Goal: Register for event/course: Sign up to attend an event or enroll in a course

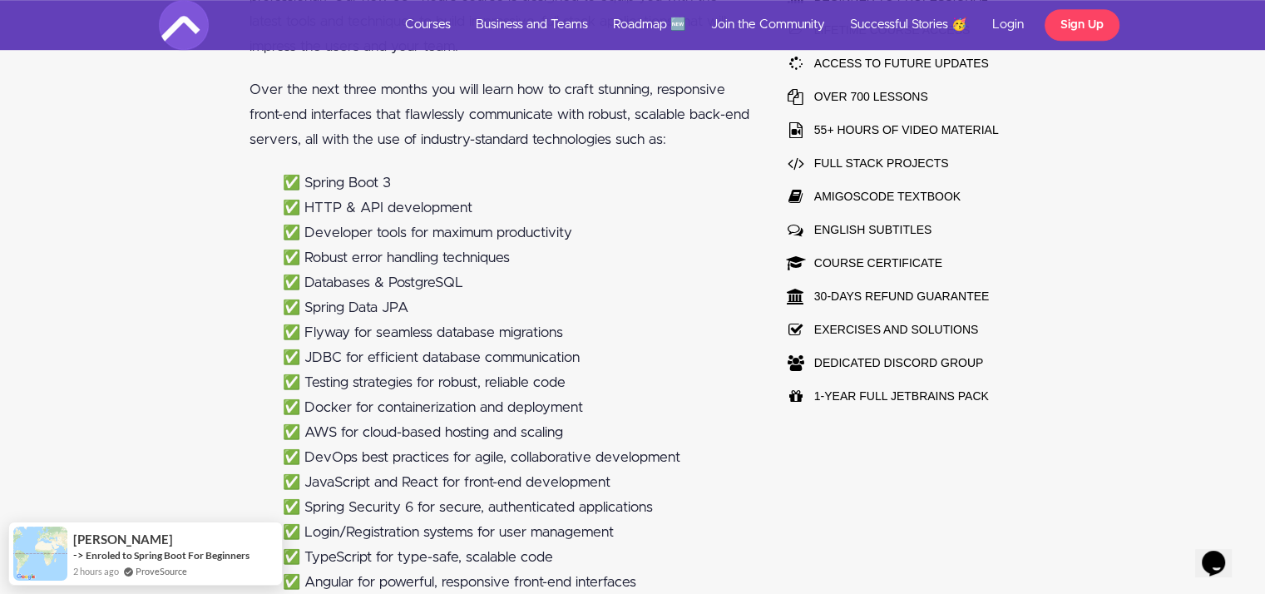
scroll to position [993, 0]
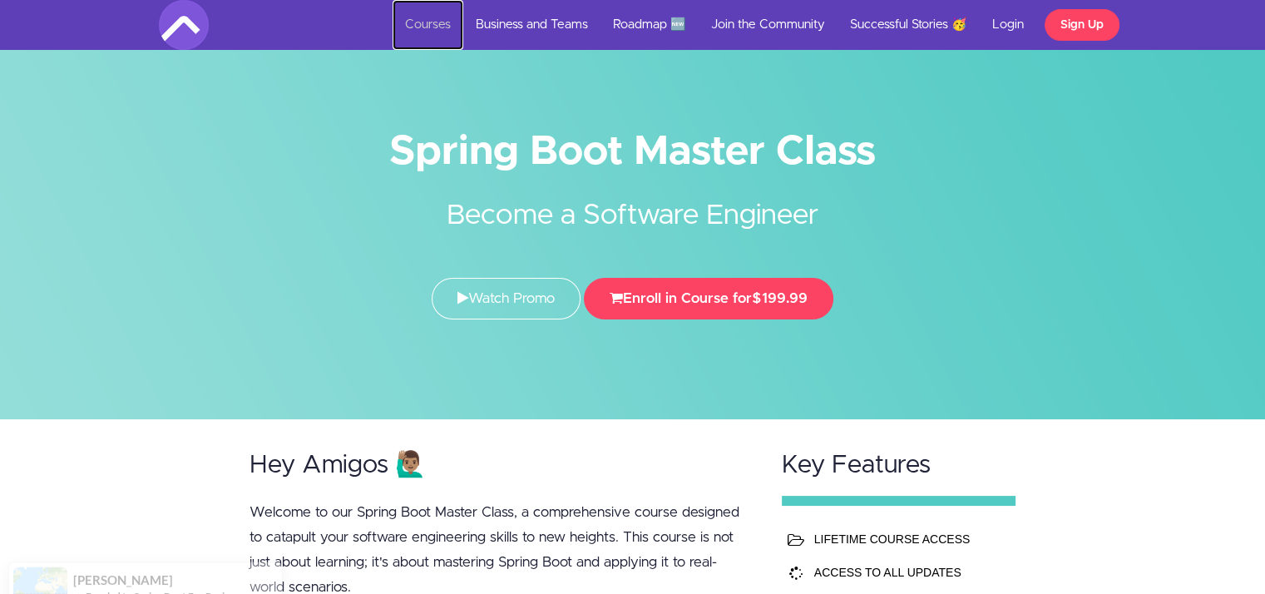
click at [412, 22] on link "Courses" at bounding box center [428, 25] width 71 height 50
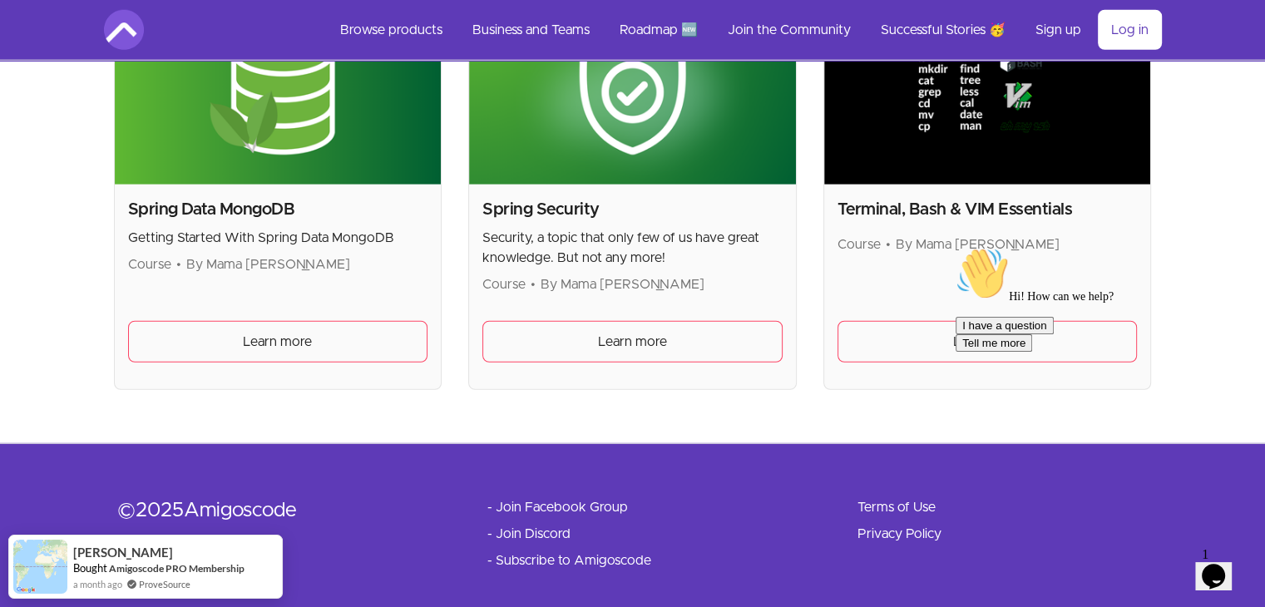
scroll to position [4583, 0]
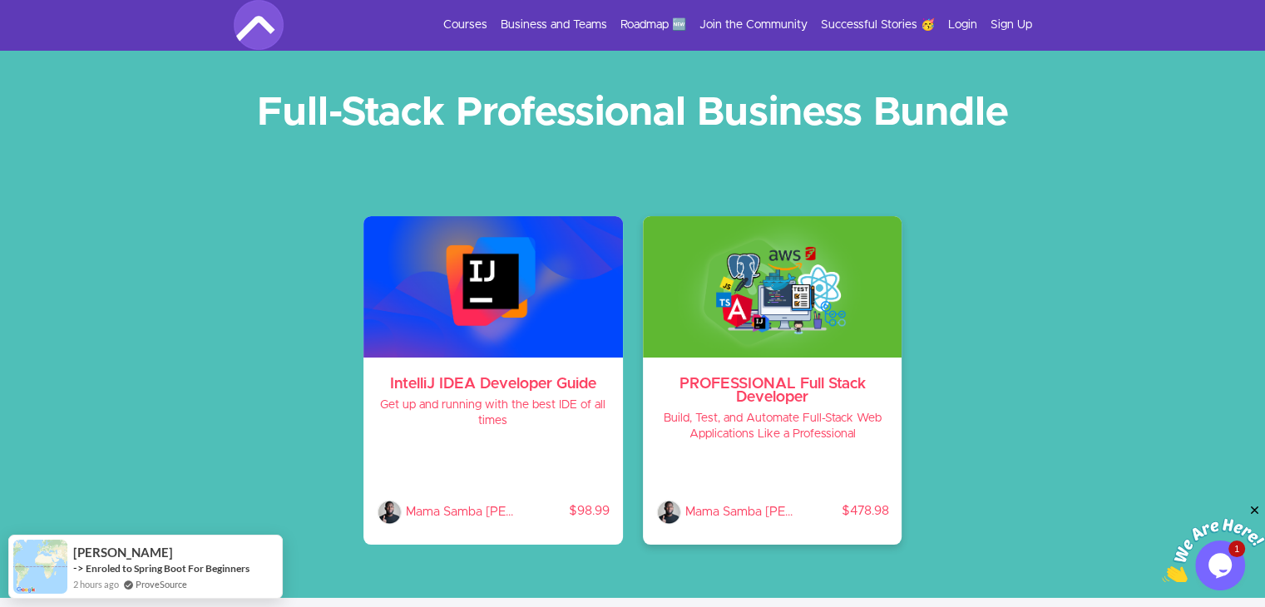
click at [744, 387] on h3 "PROFESSIONAL Full Stack Developer" at bounding box center [772, 391] width 233 height 27
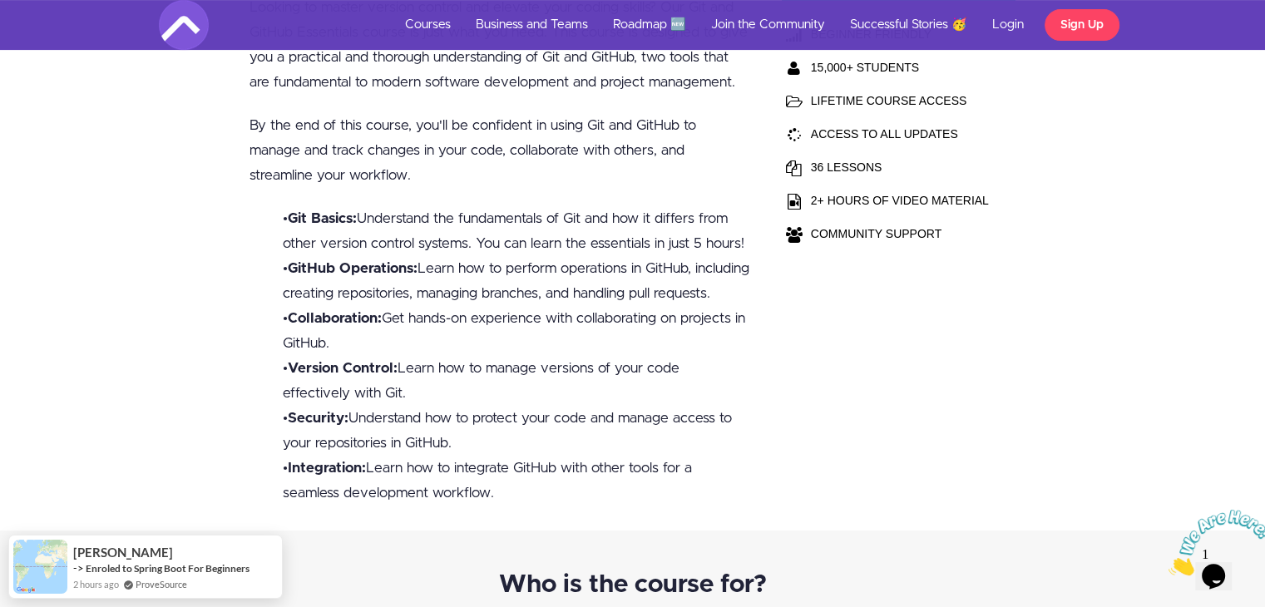
scroll to position [465, 0]
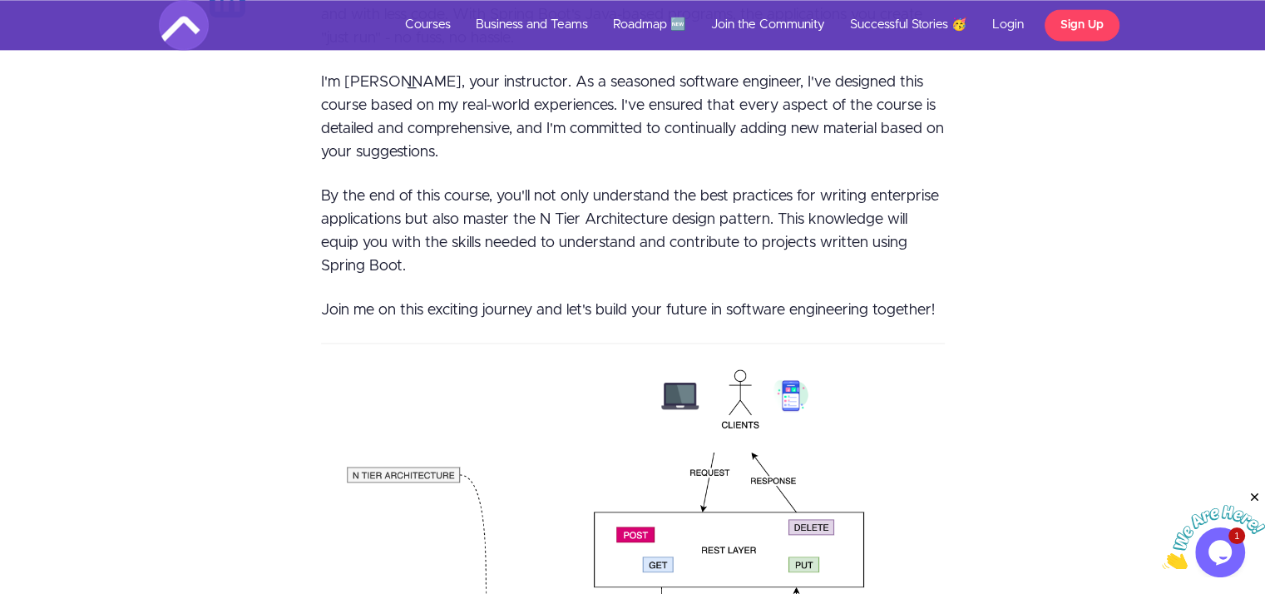
scroll to position [2413, 0]
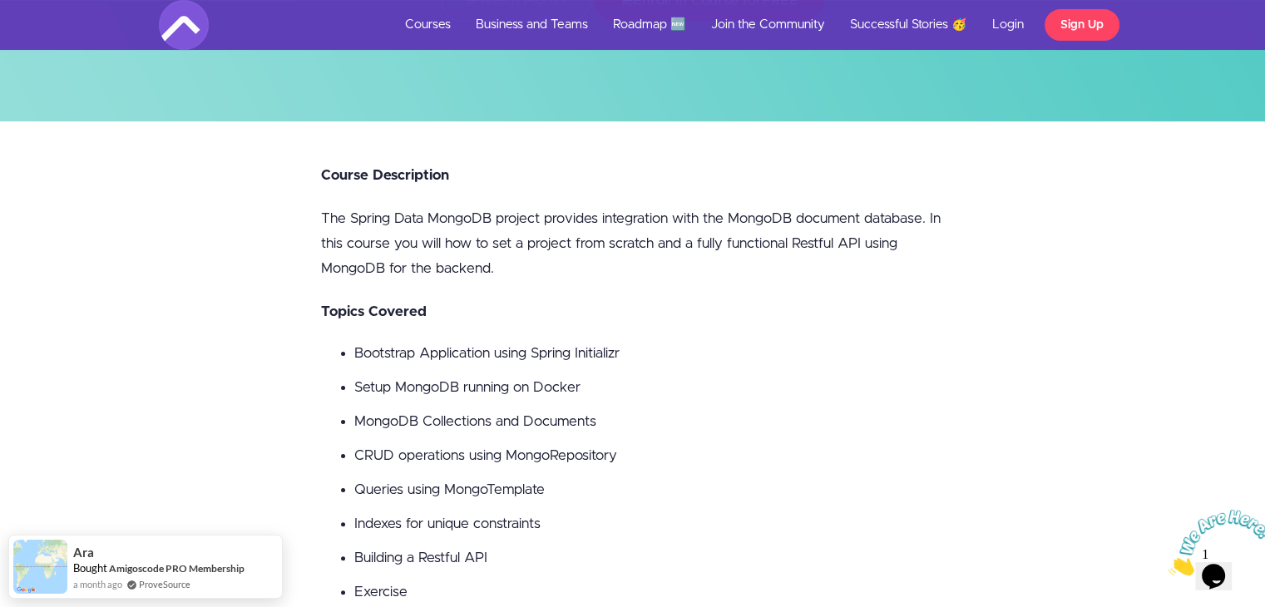
scroll to position [110, 0]
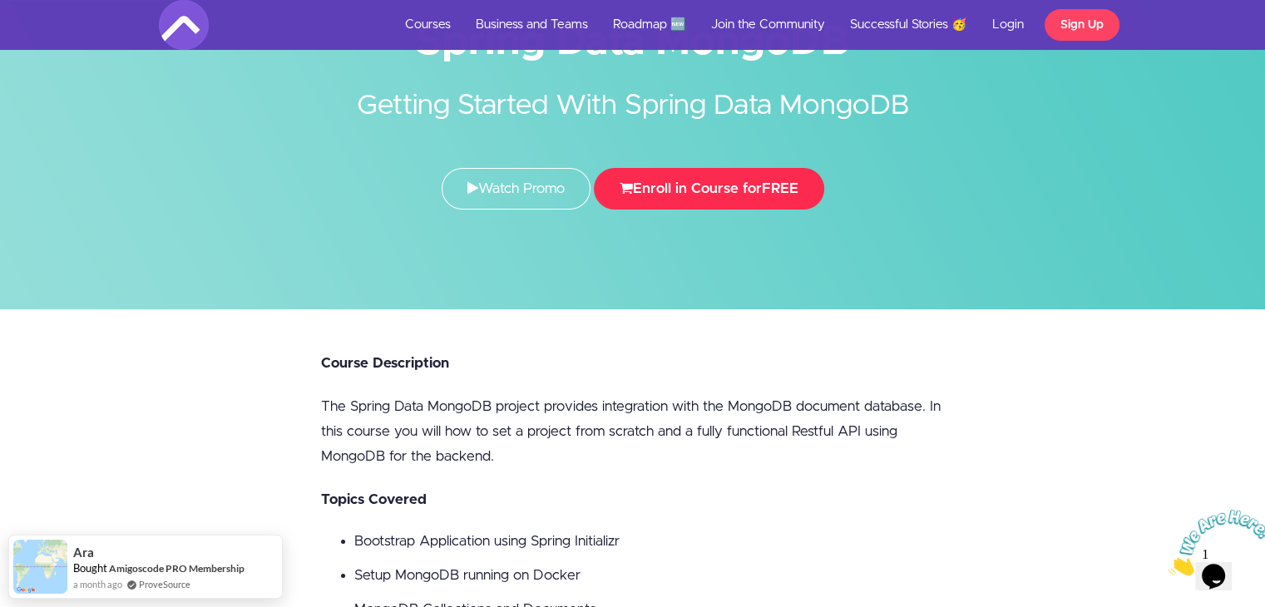
click at [672, 190] on button "Enroll in Course for FREE" at bounding box center [709, 189] width 230 height 42
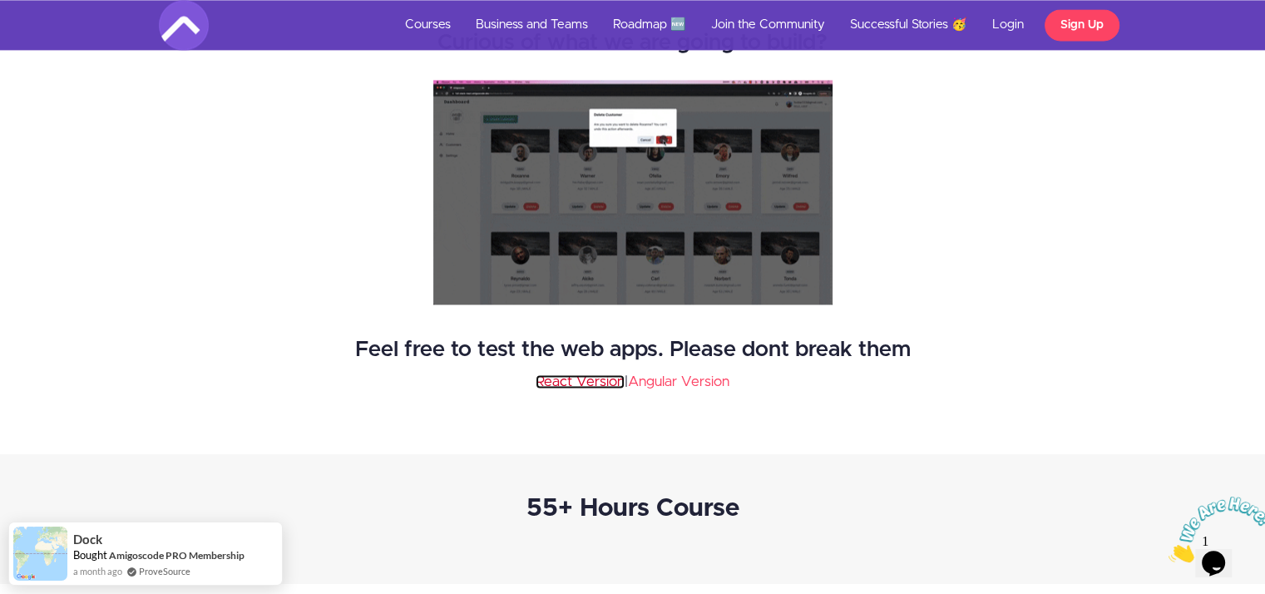
click at [582, 374] on link "React Version" at bounding box center [580, 381] width 89 height 14
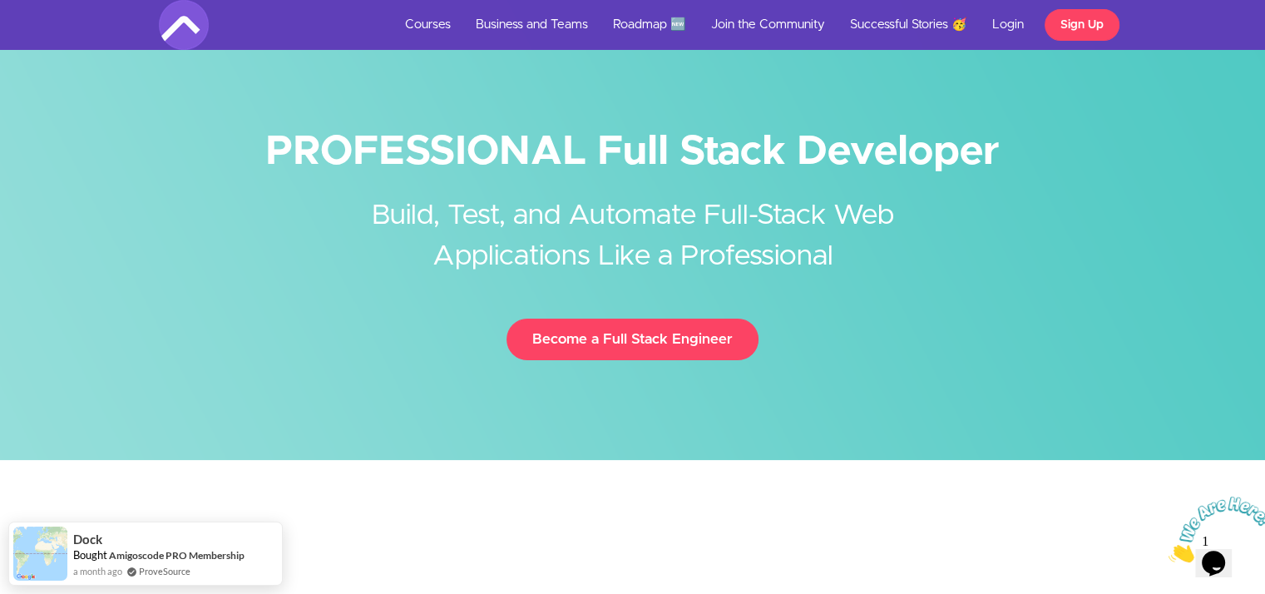
click at [383, 137] on h1 "PROFESSIONAL Full Stack Developer" at bounding box center [633, 151] width 948 height 37
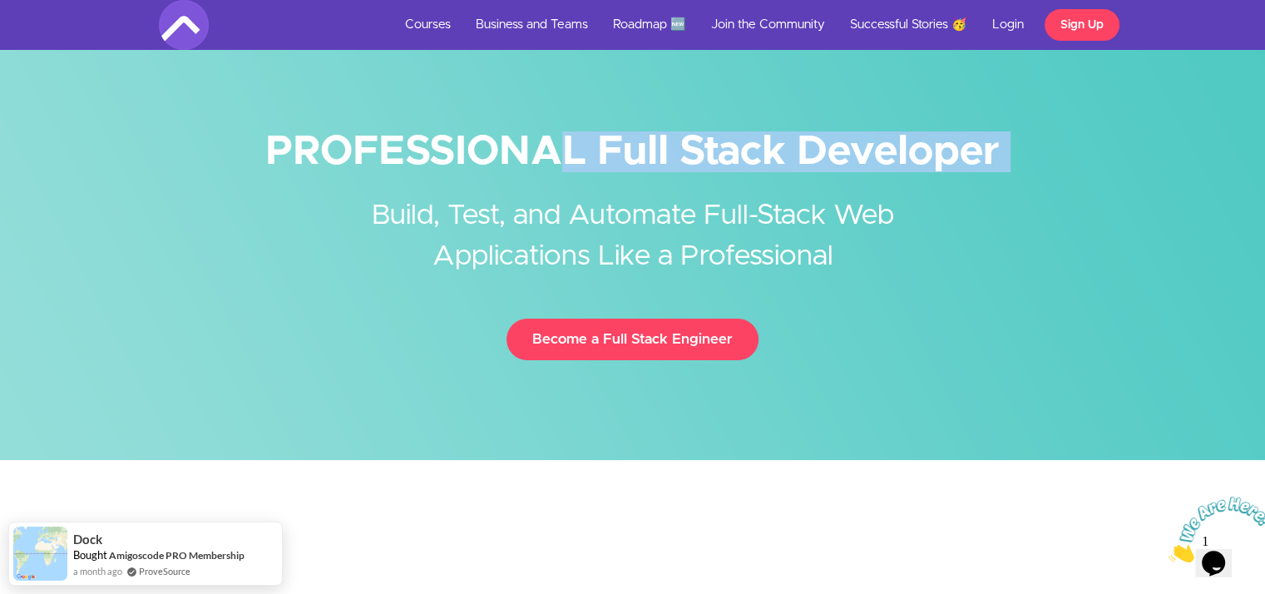
click at [383, 137] on h1 "PROFESSIONAL Full Stack Developer" at bounding box center [633, 151] width 948 height 37
copy div "PROFESSIONAL Full Stack Developer"
click at [524, 17] on link "Business and Teams" at bounding box center [531, 25] width 137 height 50
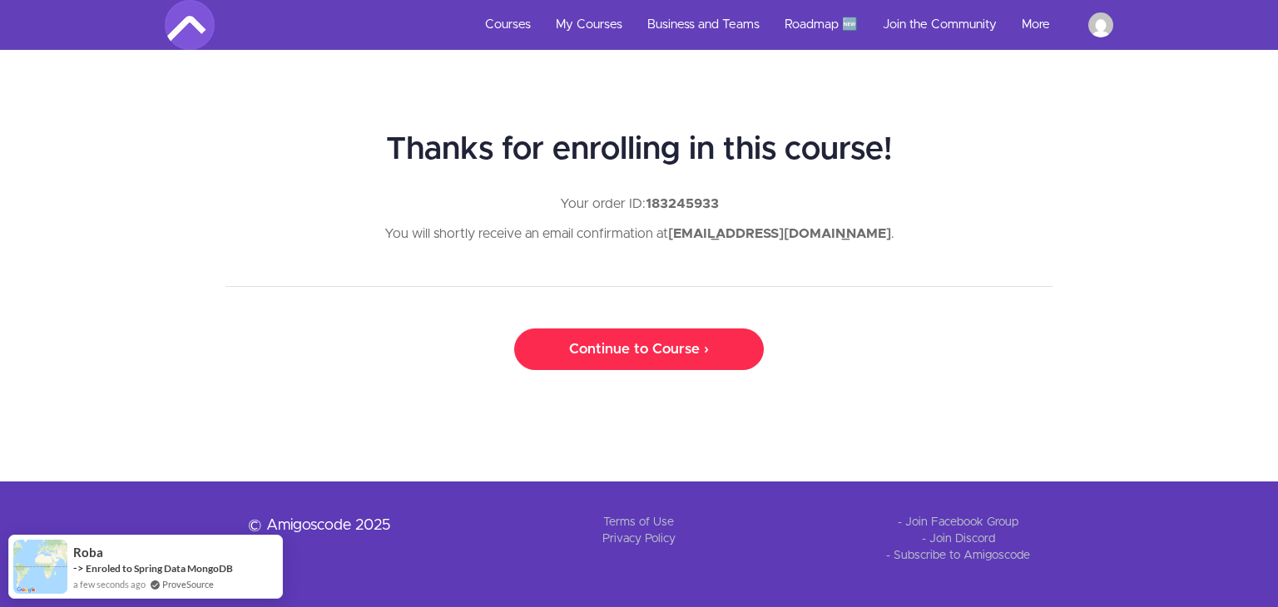
click at [575, 345] on link "Continue to Course ›" at bounding box center [639, 350] width 250 height 42
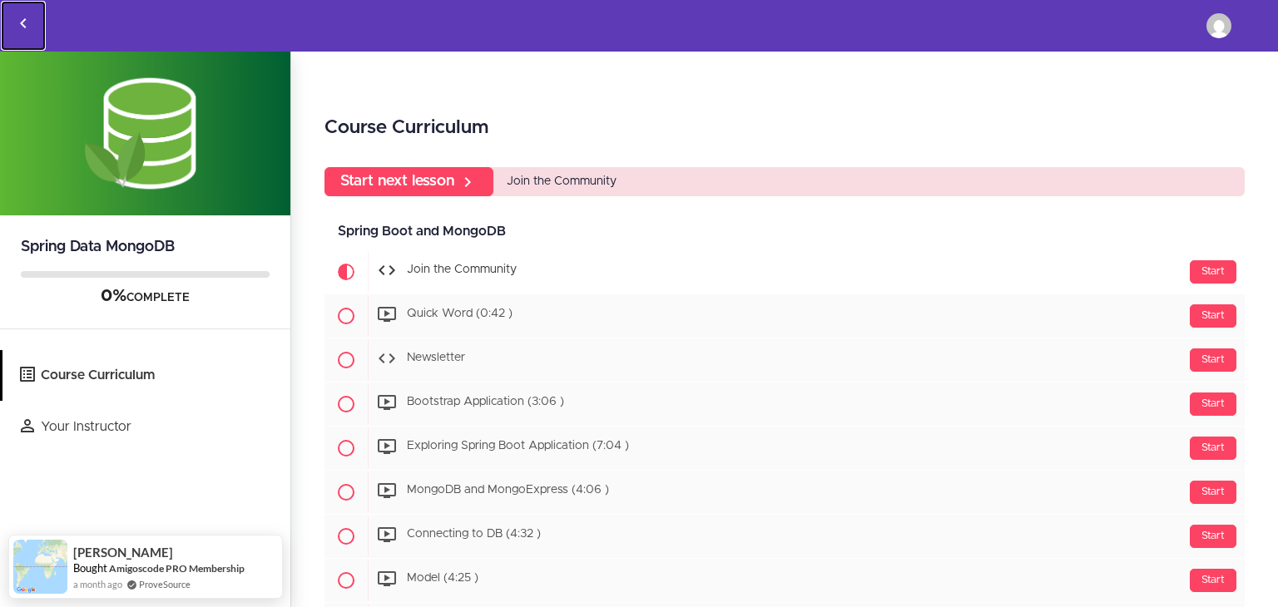
click at [29, 21] on icon "Back to courses" at bounding box center [23, 23] width 20 height 20
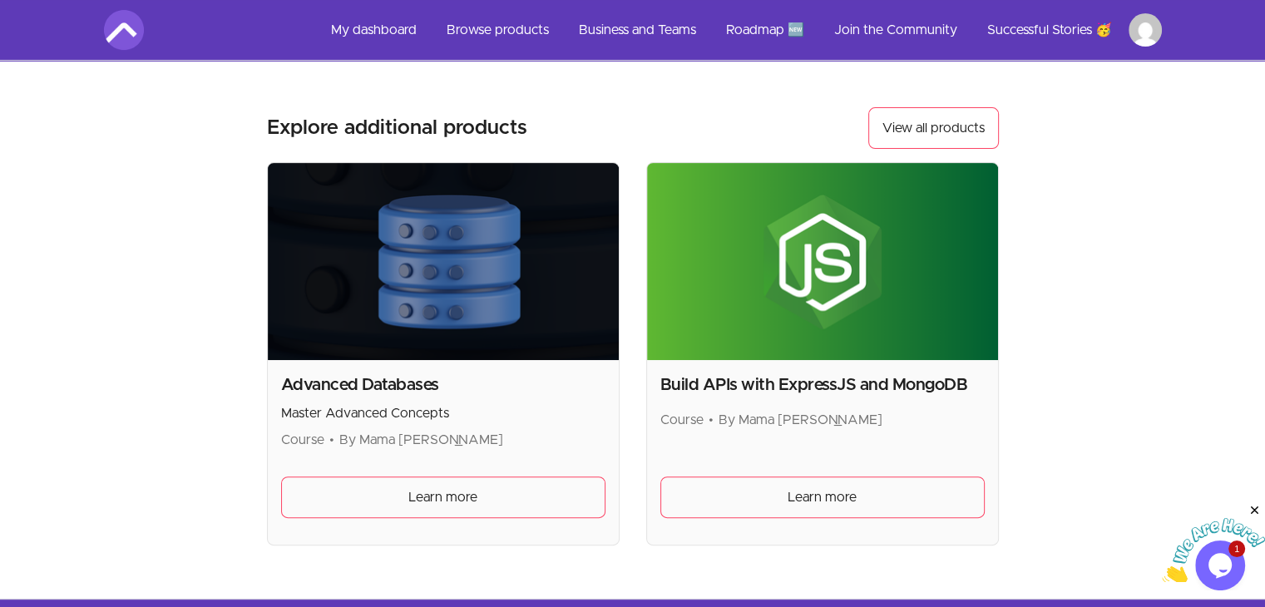
scroll to position [582, 0]
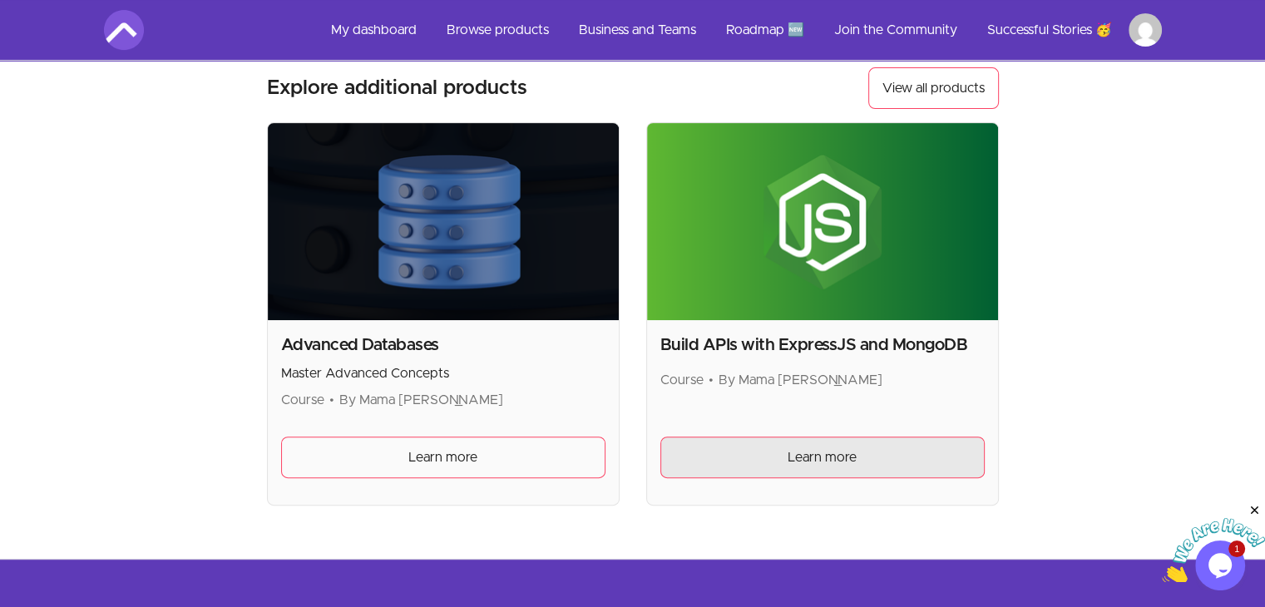
click at [794, 457] on span "Learn more" at bounding box center [822, 458] width 69 height 20
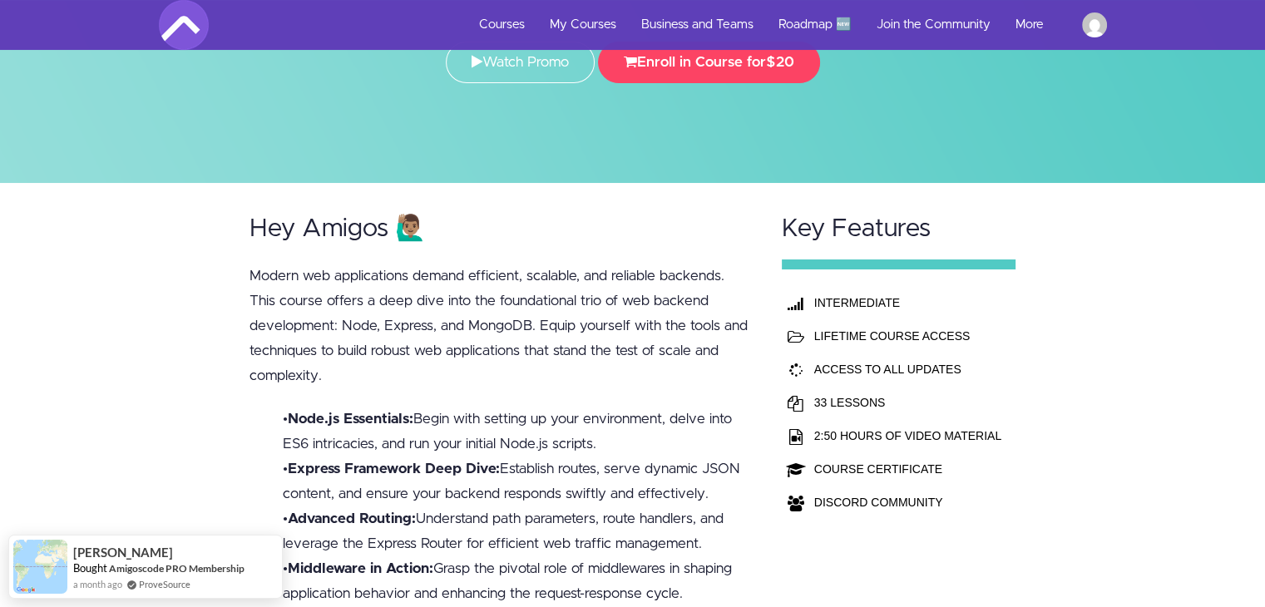
scroll to position [166, 0]
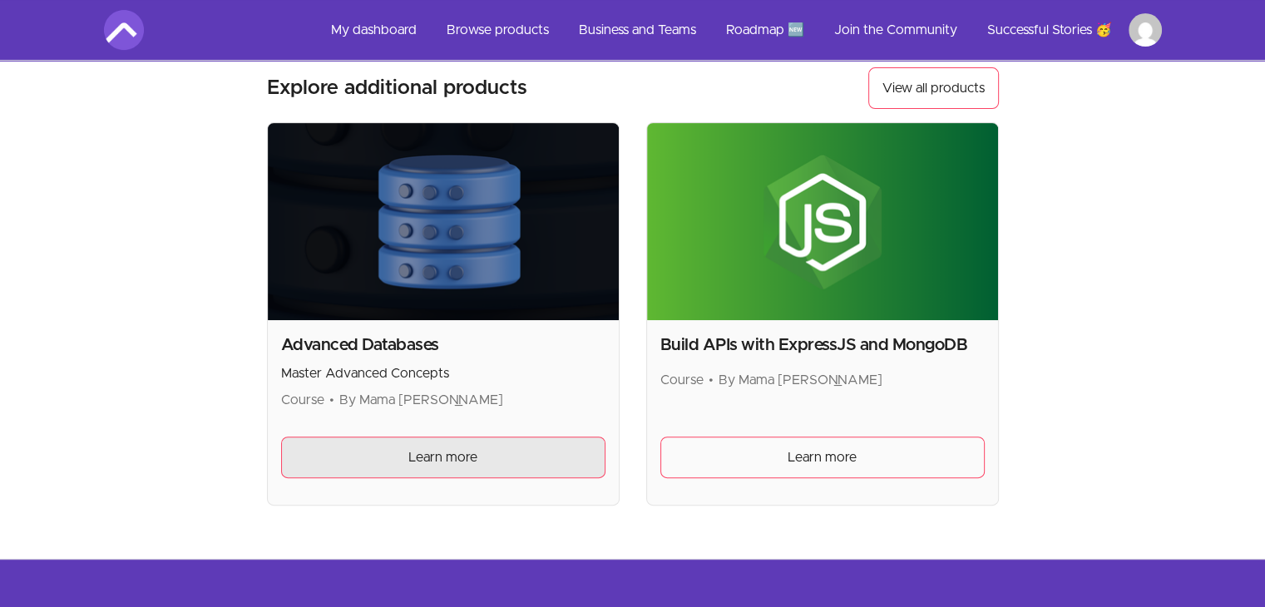
click at [507, 467] on link "Learn more" at bounding box center [443, 458] width 324 height 42
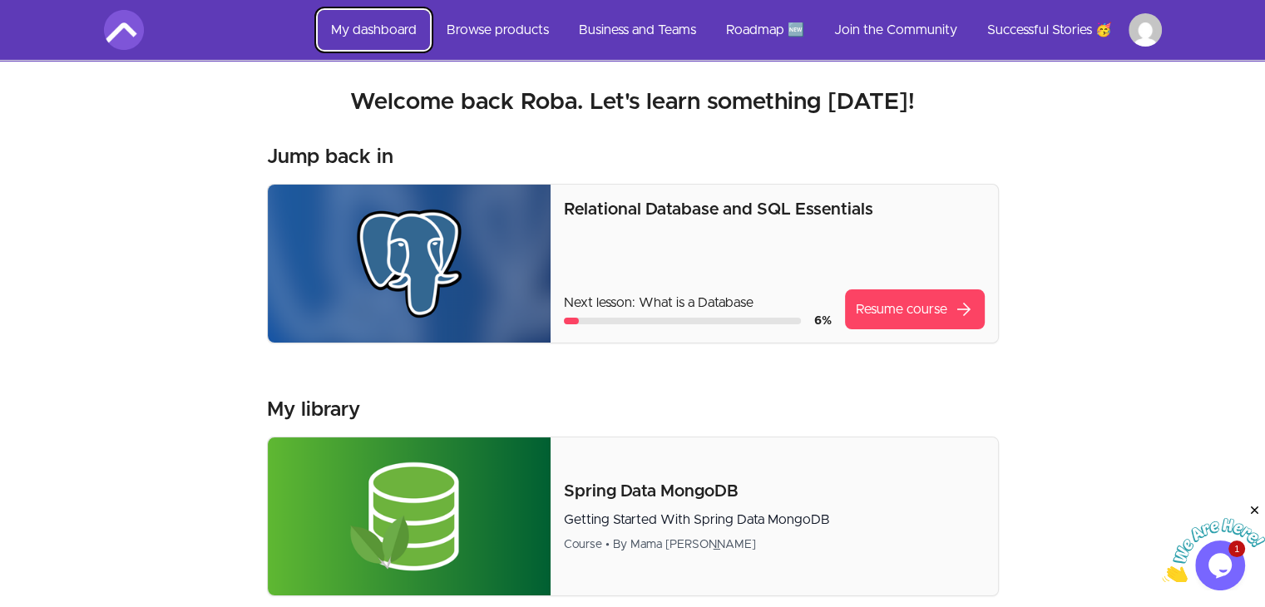
drag, startPoint x: 350, startPoint y: 28, endPoint x: 362, endPoint y: 34, distance: 13.0
click at [350, 28] on link "My dashboard" at bounding box center [374, 30] width 112 height 40
click at [519, 27] on link "Browse products" at bounding box center [497, 30] width 129 height 40
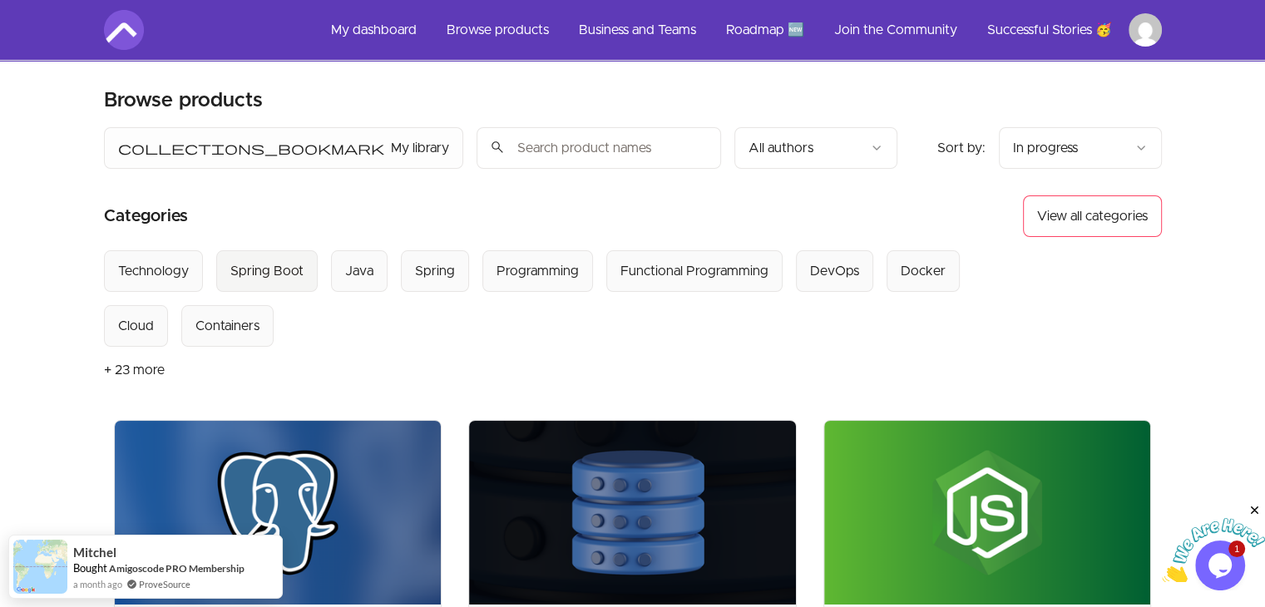
click at [245, 266] on div "Spring Boot" at bounding box center [266, 271] width 73 height 20
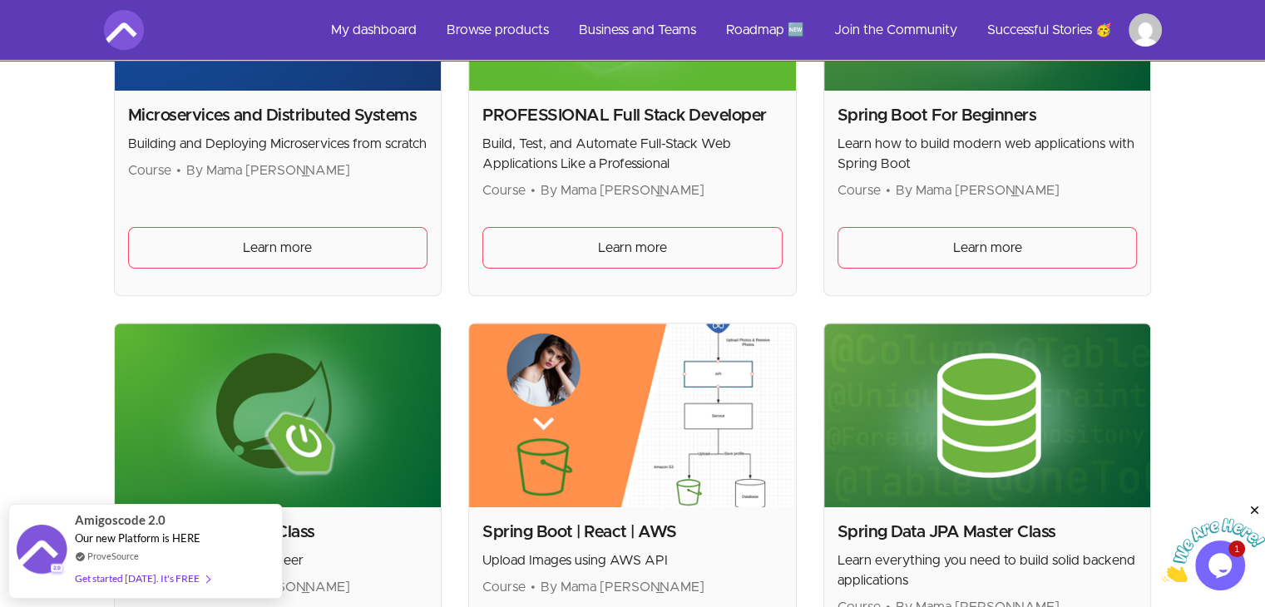
scroll to position [416, 0]
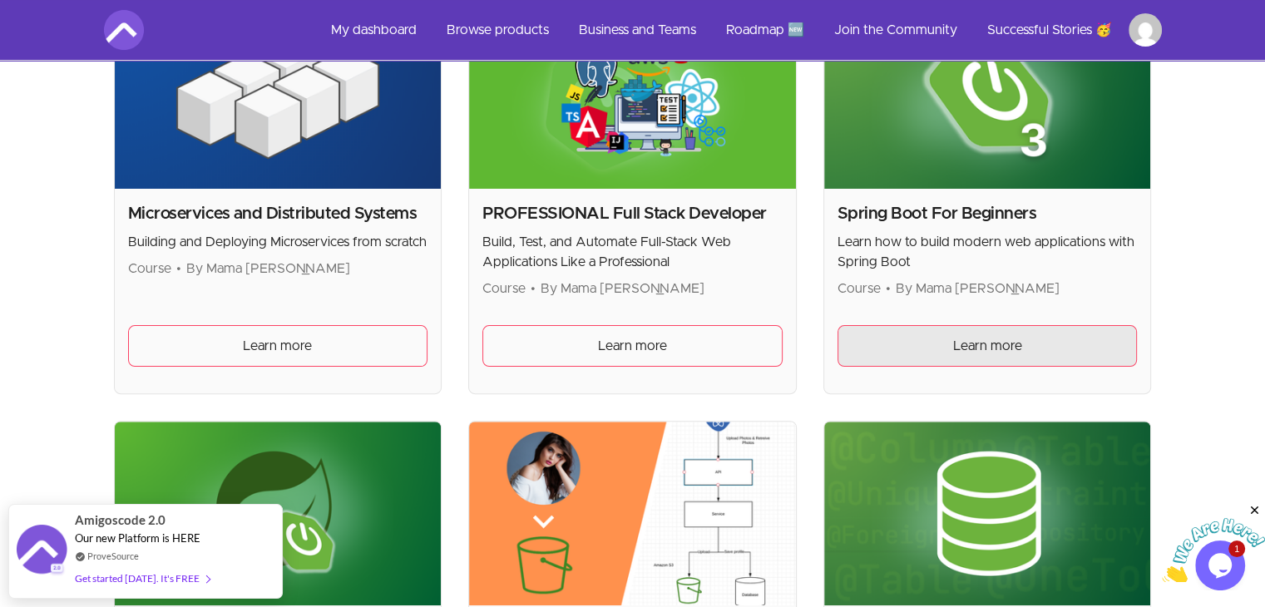
click at [1002, 337] on span "Learn more" at bounding box center [987, 346] width 69 height 20
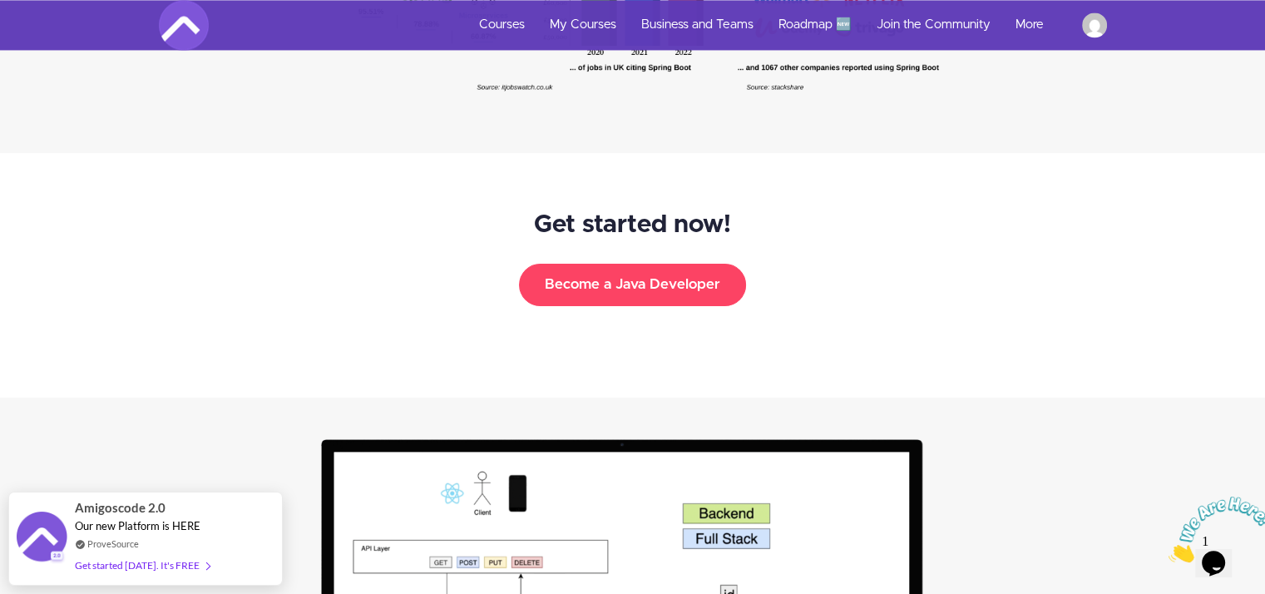
scroll to position [2745, 0]
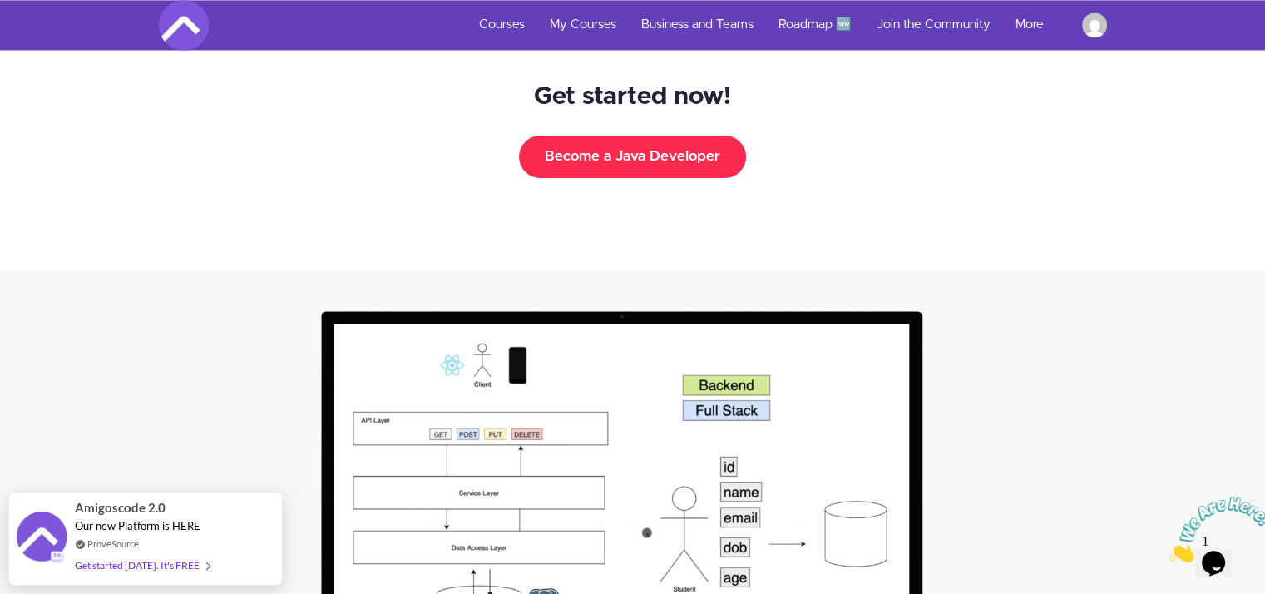
click at [673, 146] on button "Become a Java Developer" at bounding box center [632, 157] width 227 height 42
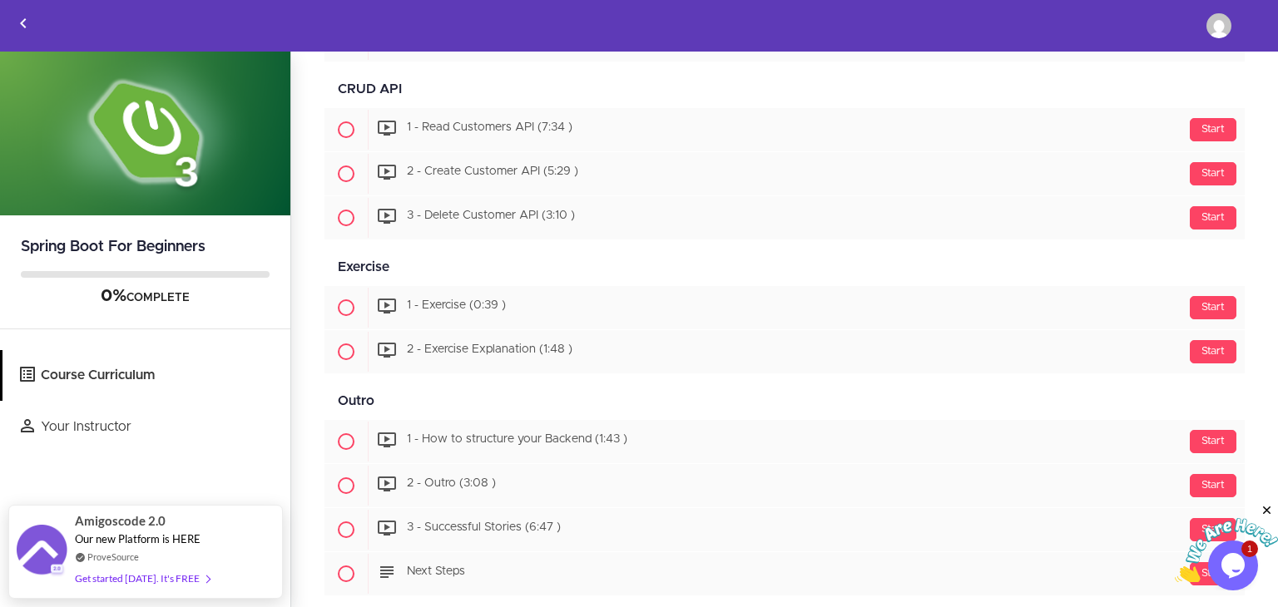
scroll to position [1519, 0]
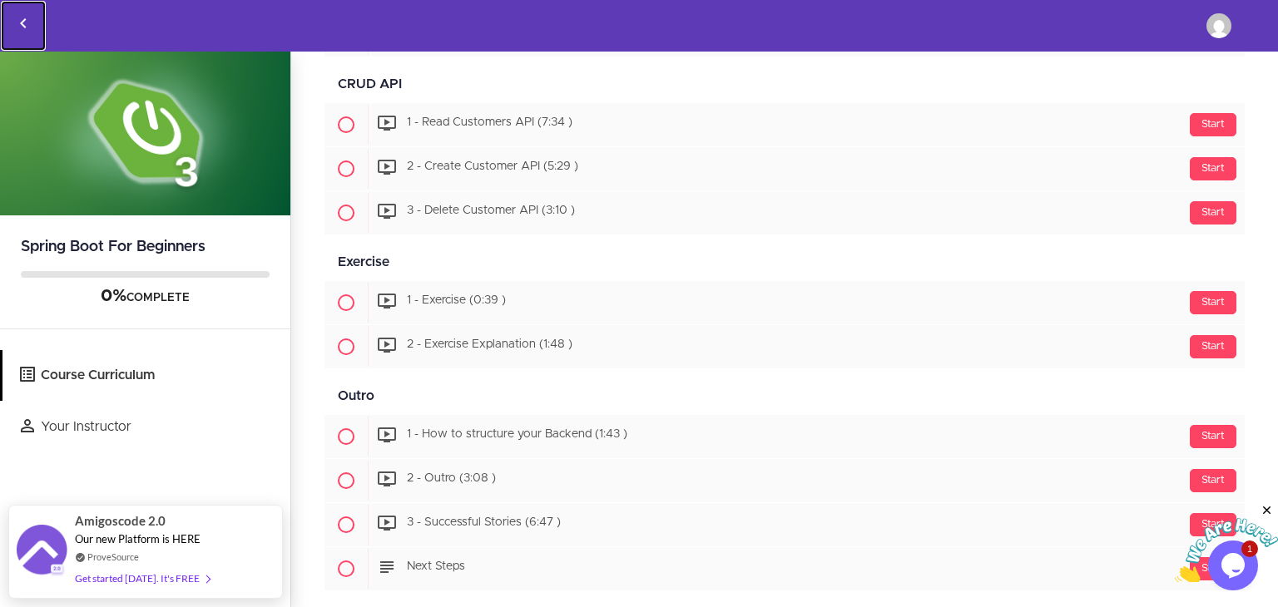
drag, startPoint x: 21, startPoint y: 21, endPoint x: 113, endPoint y: 17, distance: 92.4
click at [21, 21] on icon "Back to courses" at bounding box center [23, 23] width 20 height 20
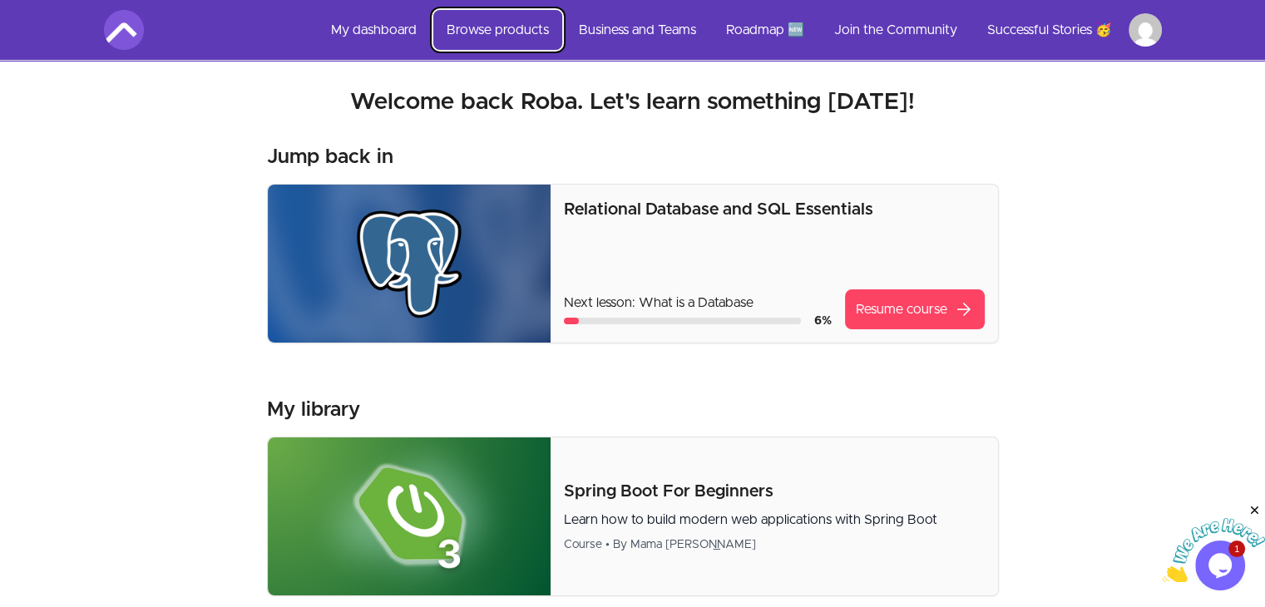
click at [511, 37] on link "Browse products" at bounding box center [497, 30] width 129 height 40
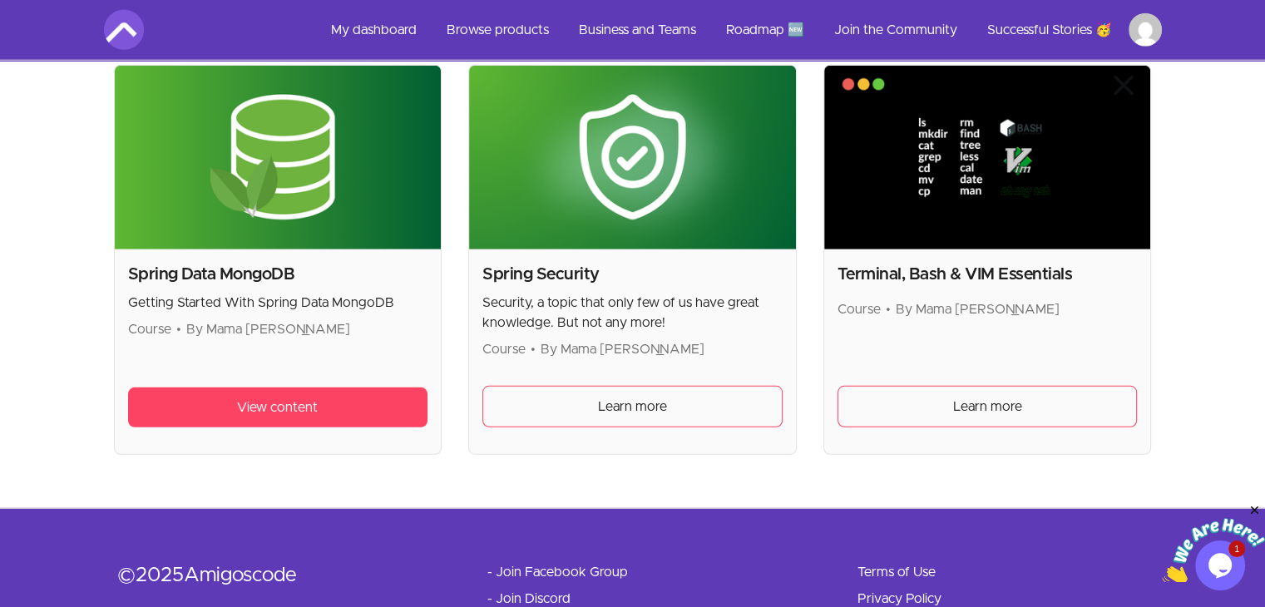
scroll to position [4561, 0]
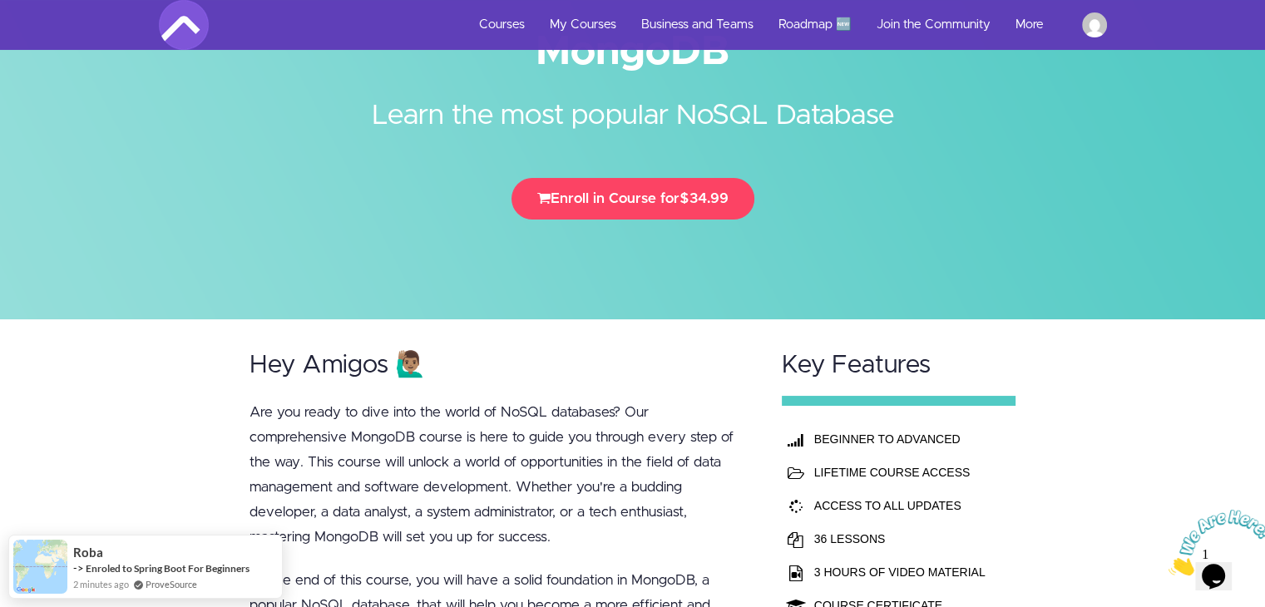
scroll to position [103, 0]
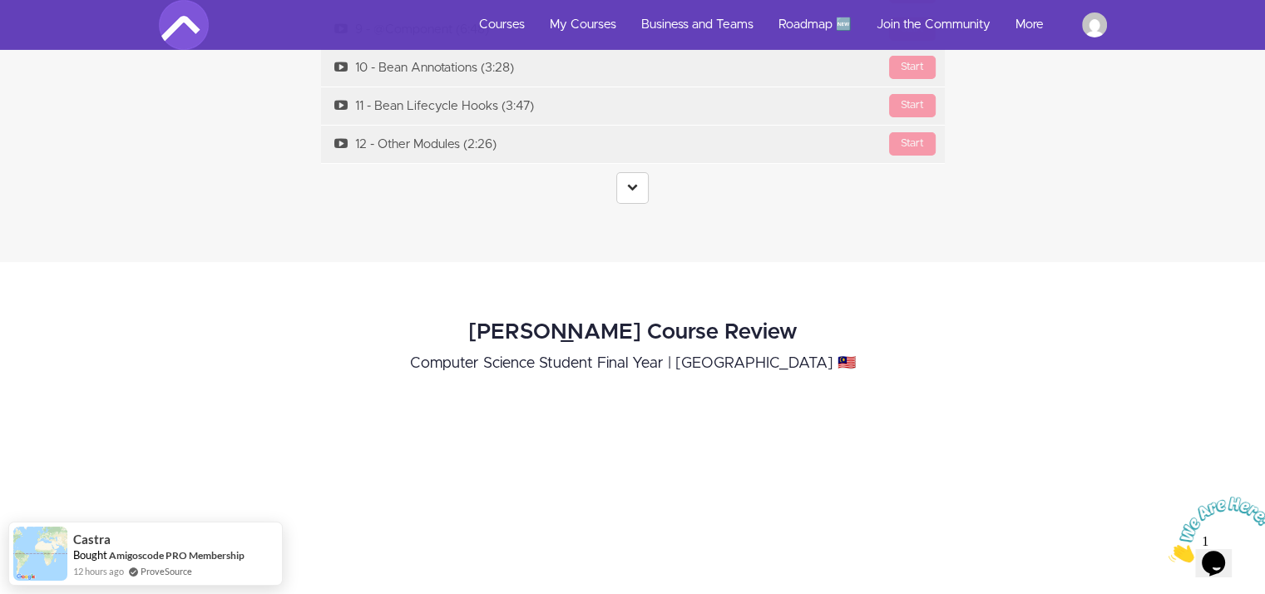
scroll to position [6038, 0]
click at [632, 173] on link at bounding box center [632, 189] width 32 height 32
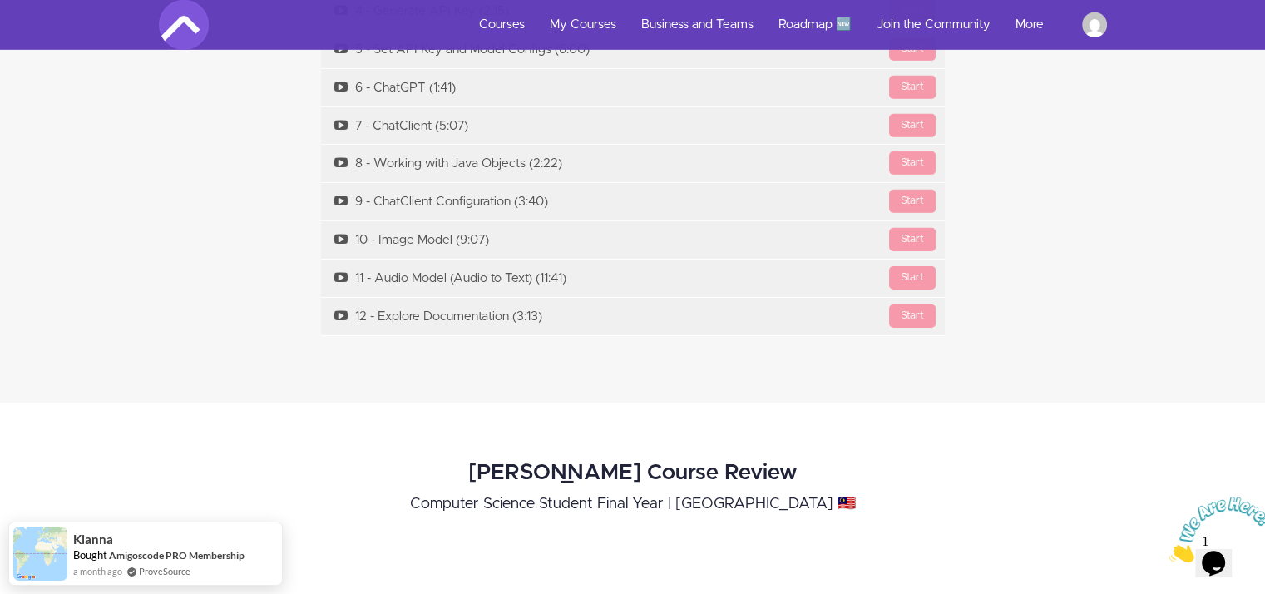
scroll to position [11617, 0]
